Goal: Find specific page/section: Find specific page/section

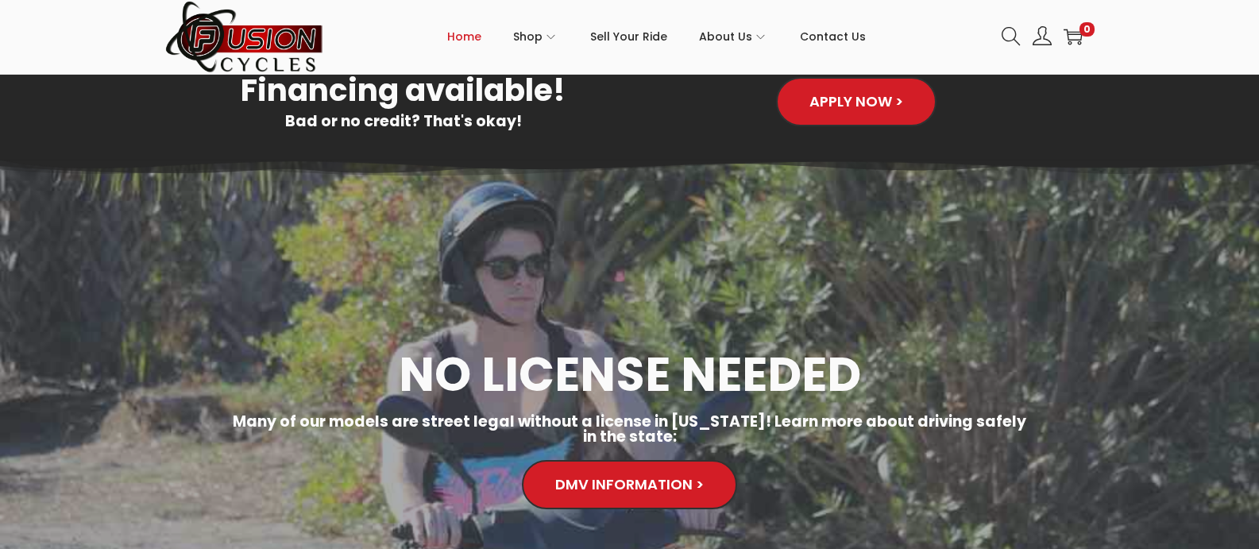
scroll to position [1659, 0]
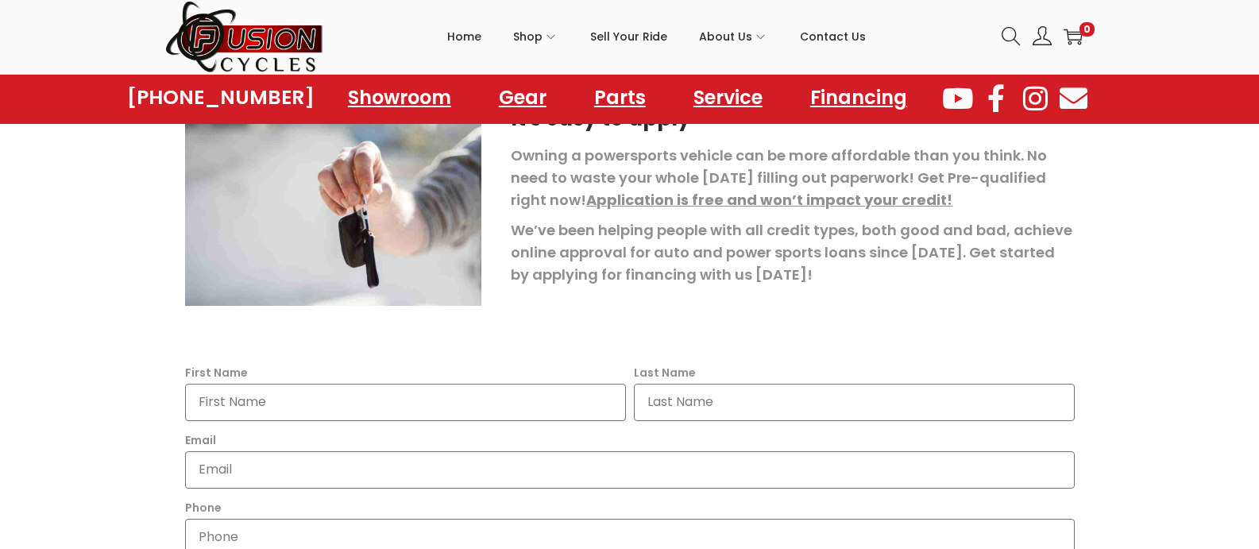
scroll to position [237, 0]
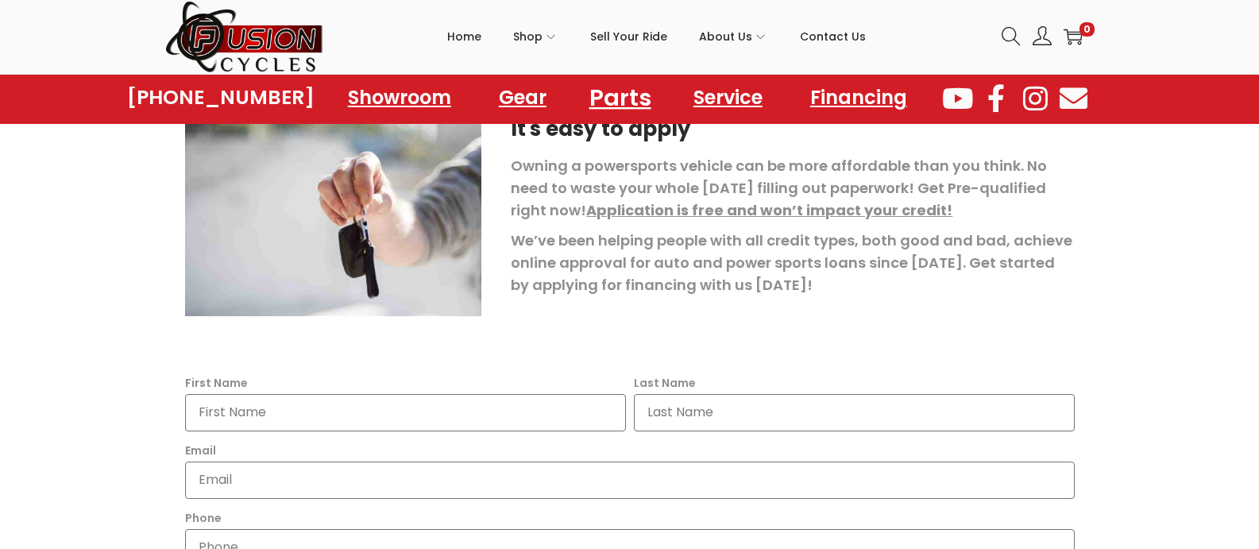
click at [626, 94] on link "Parts" at bounding box center [619, 97] width 100 height 44
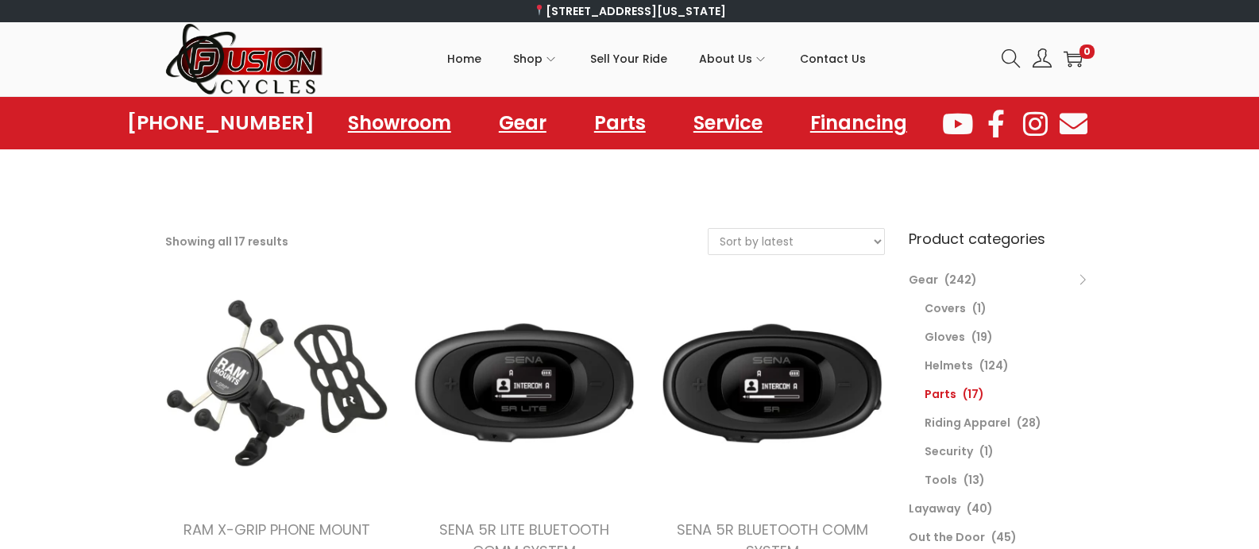
click at [950, 319] on li "Covers (1)" at bounding box center [1009, 308] width 170 height 29
